Goal: Task Accomplishment & Management: Use online tool/utility

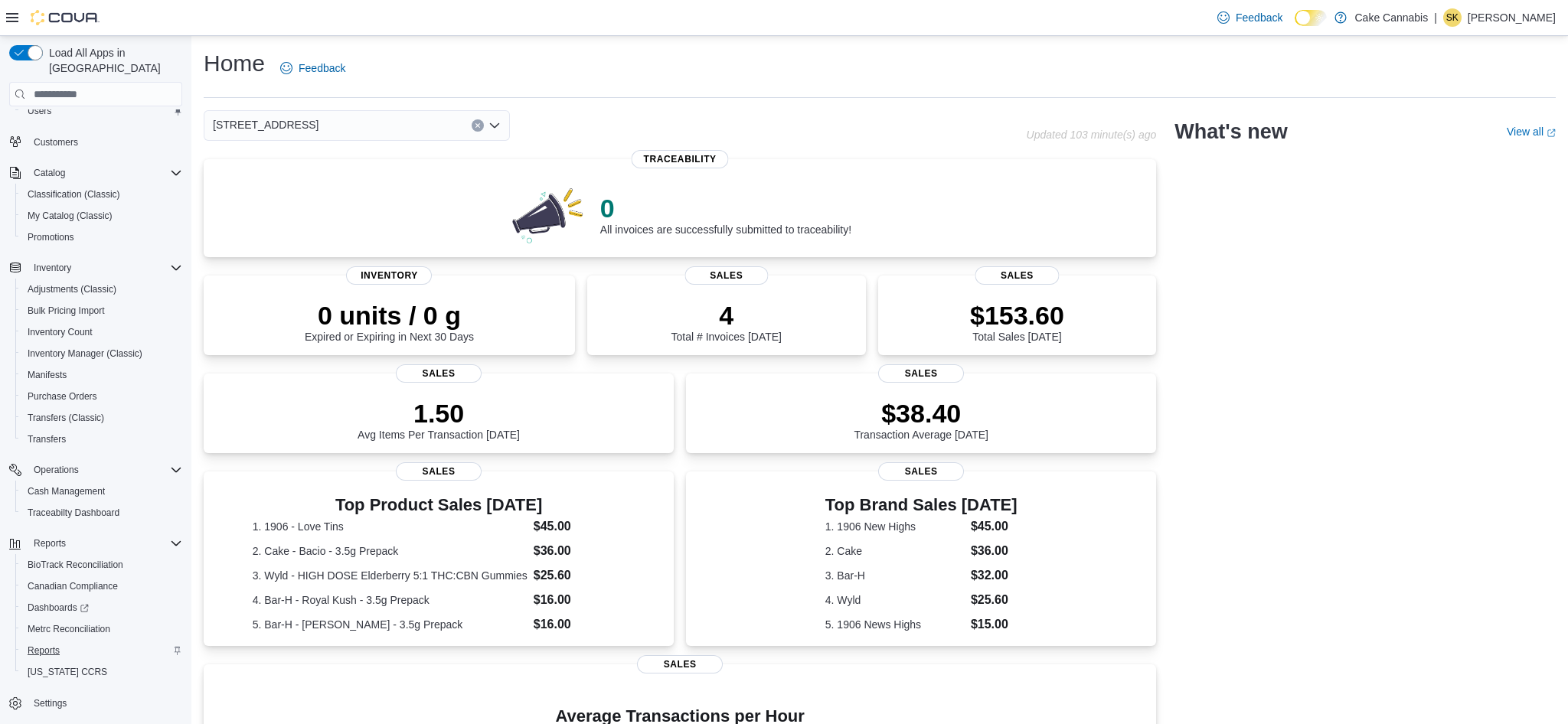
scroll to position [112, 0]
click at [51, 644] on span "Reports" at bounding box center [43, 650] width 32 height 13
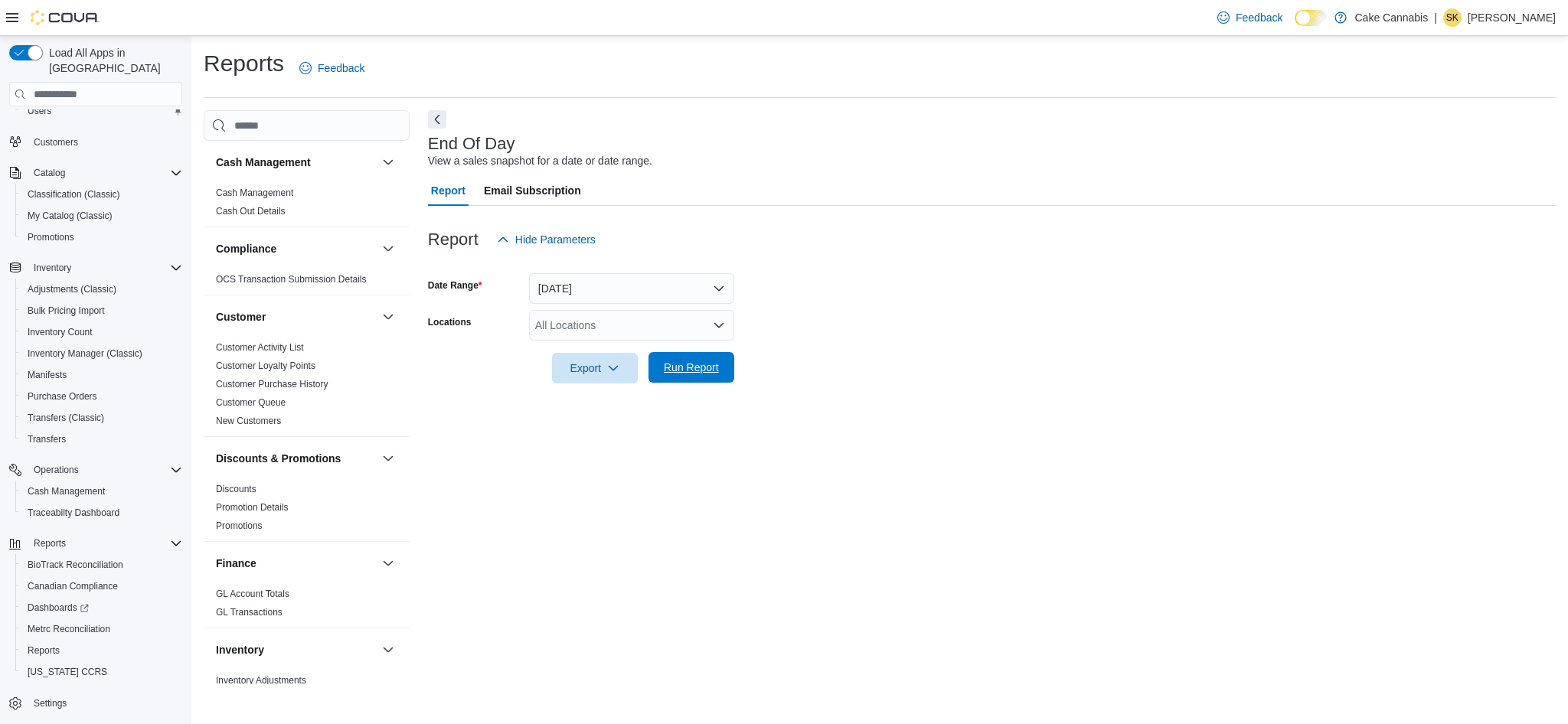
click at [700, 370] on span "Run Report" at bounding box center [691, 367] width 55 height 16
